Goal: Task Accomplishment & Management: Manage account settings

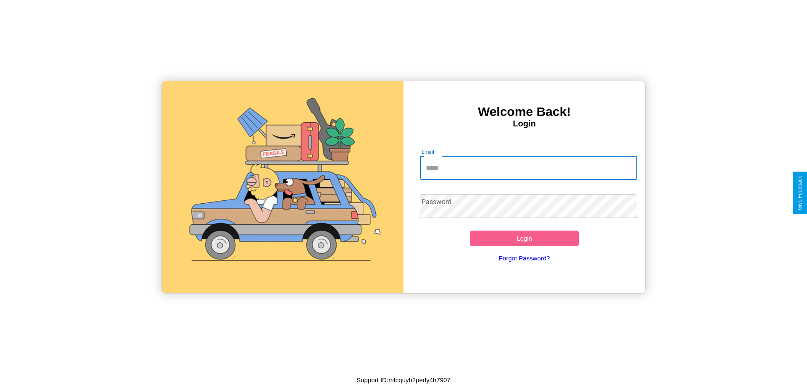
click at [528, 168] on input "Email" at bounding box center [529, 168] width 218 height 24
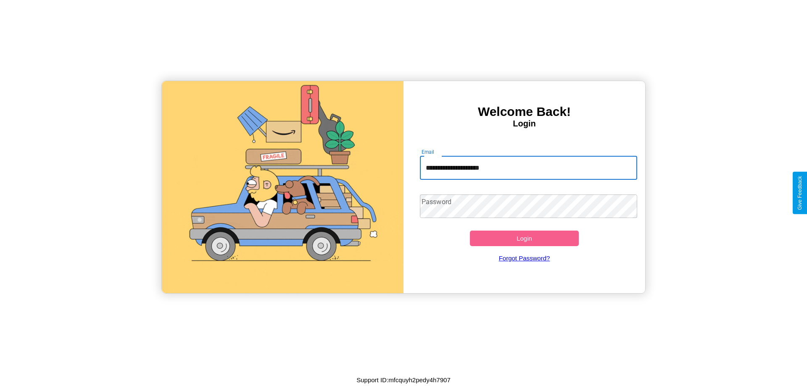
type input "**********"
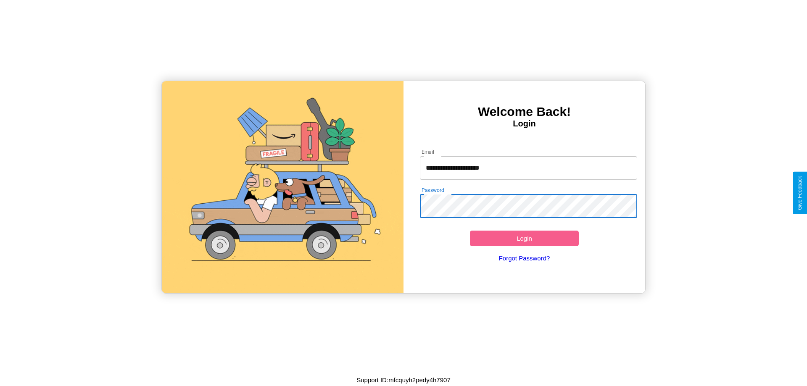
click at [524, 238] on button "Login" at bounding box center [524, 239] width 109 height 16
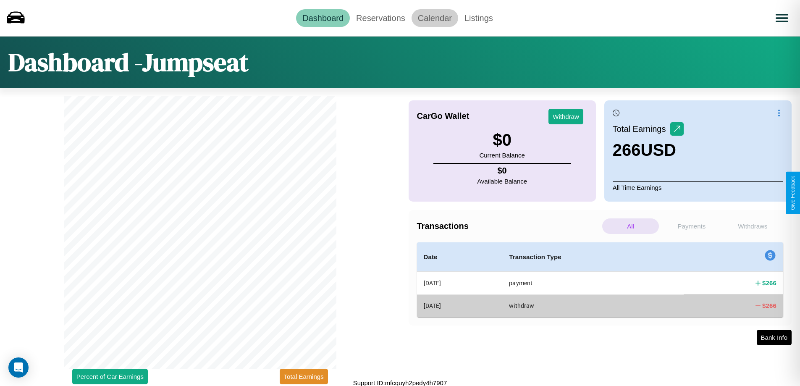
click at [435, 18] on link "Calendar" at bounding box center [435, 18] width 47 height 18
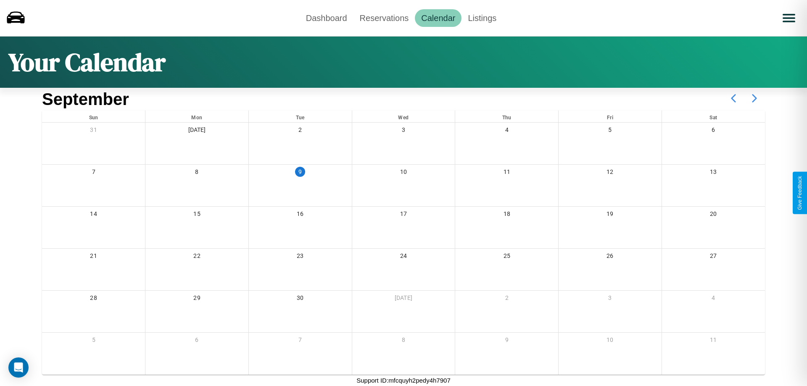
click at [754, 98] on icon at bounding box center [754, 98] width 21 height 21
click at [326, 18] on link "Dashboard" at bounding box center [327, 18] width 54 height 18
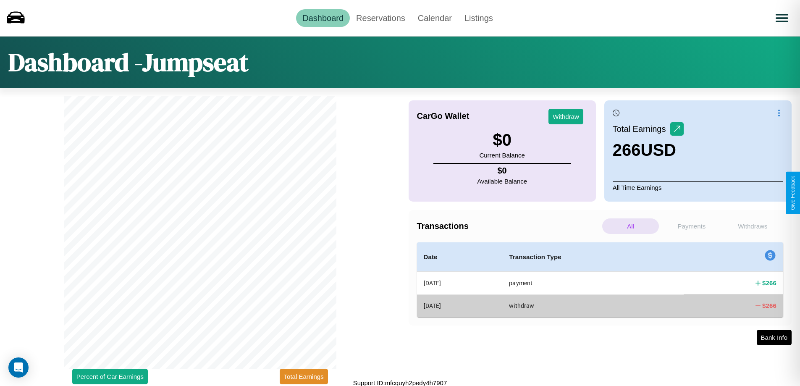
click at [692, 226] on p "Payments" at bounding box center [691, 226] width 57 height 16
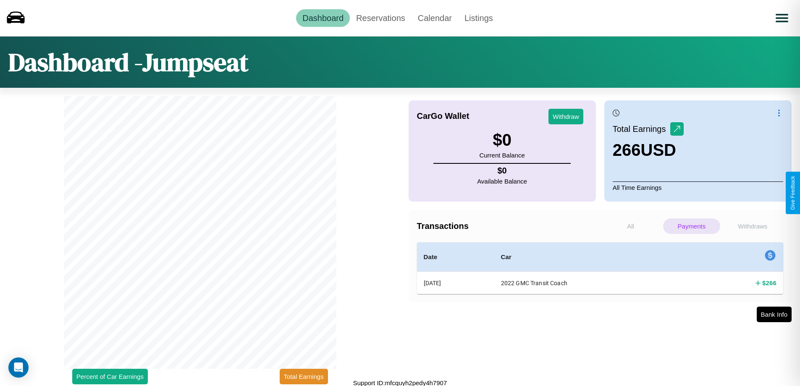
click at [631, 226] on p "All" at bounding box center [630, 226] width 57 height 16
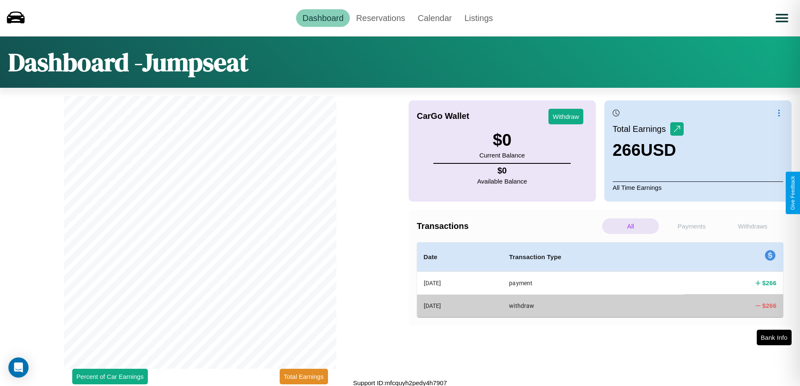
click at [692, 226] on p "Payments" at bounding box center [691, 226] width 57 height 16
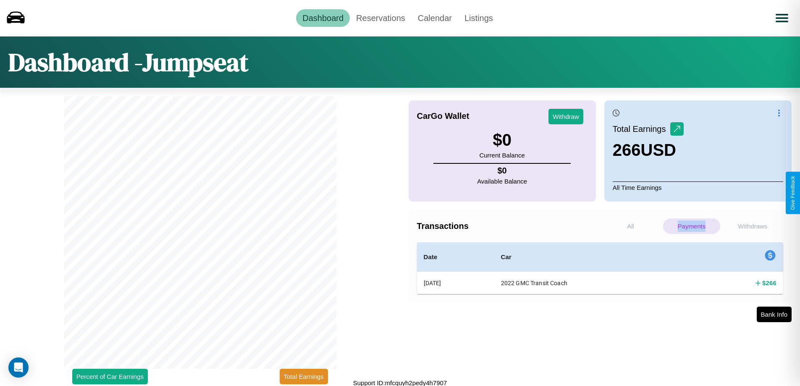
click at [692, 226] on p "Payments" at bounding box center [691, 226] width 57 height 16
click at [753, 226] on p "Withdraws" at bounding box center [753, 226] width 57 height 16
click at [381, 18] on link "Reservations" at bounding box center [381, 18] width 62 height 18
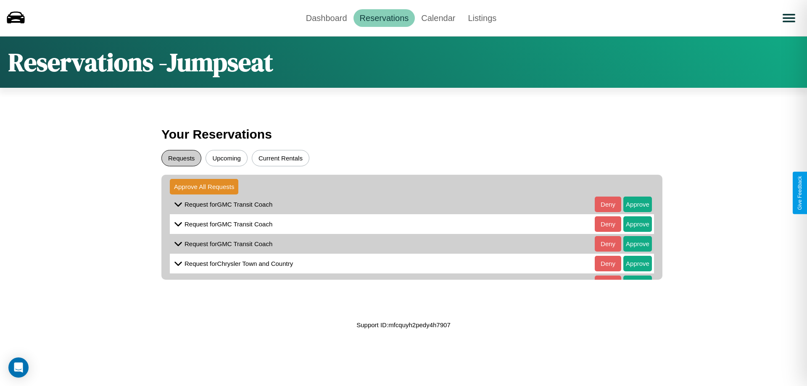
click at [181, 158] on button "Requests" at bounding box center [181, 158] width 40 height 16
click at [631, 204] on button "Approve" at bounding box center [637, 205] width 29 height 16
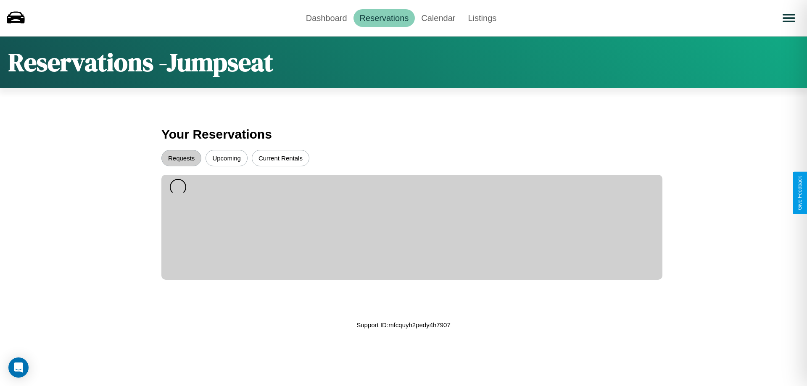
click at [226, 158] on button "Upcoming" at bounding box center [226, 158] width 42 height 16
